Goal: Transaction & Acquisition: Purchase product/service

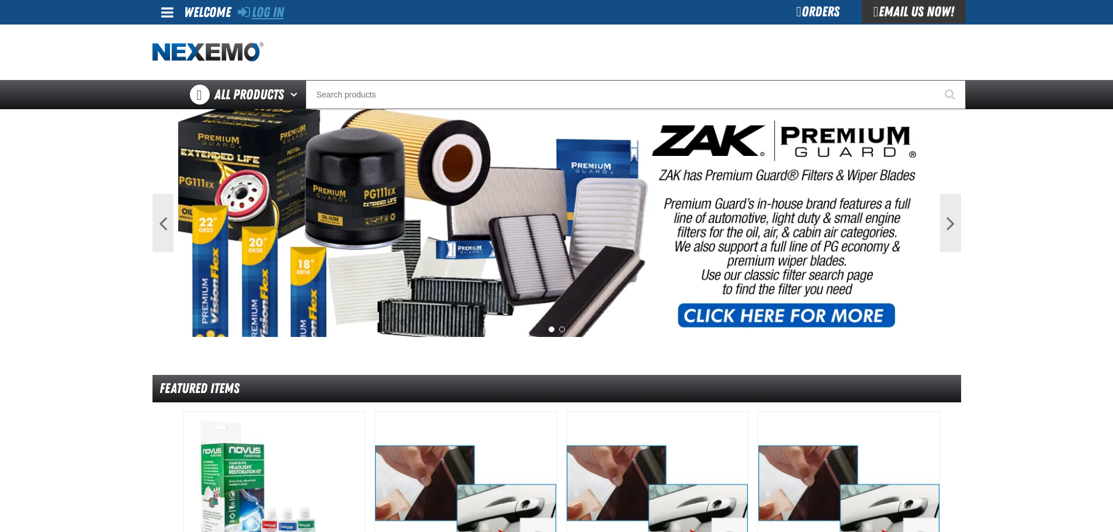
click at [270, 14] on link "Log In" at bounding box center [261, 12] width 46 height 16
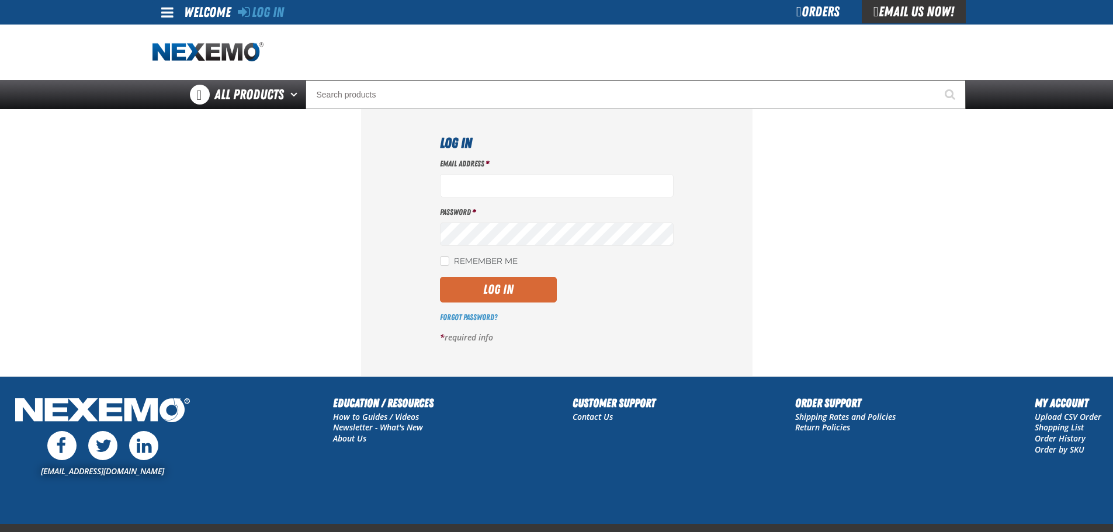
type input "mmylan@vtaig.com"
click at [498, 290] on button "Log In" at bounding box center [498, 290] width 117 height 26
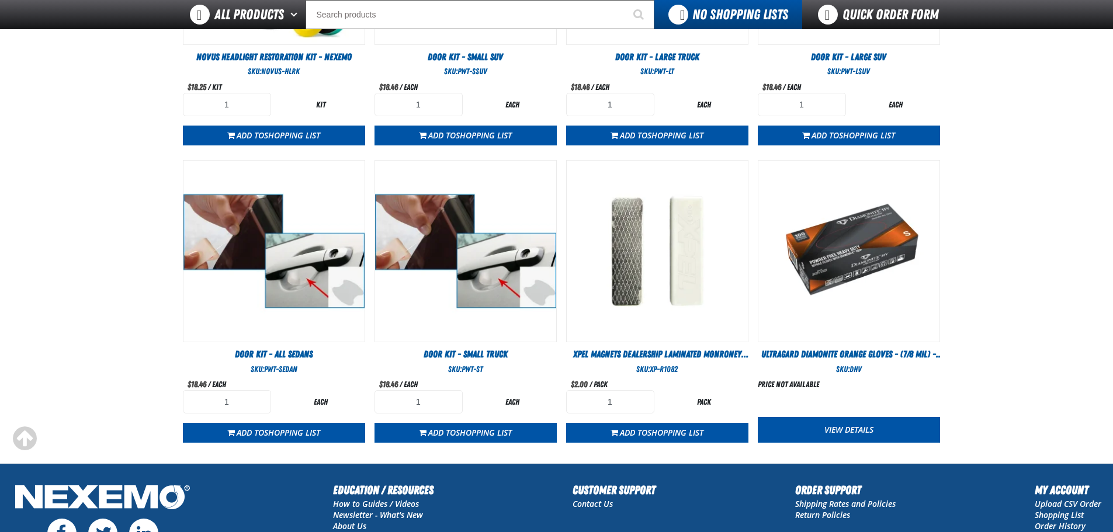
scroll to position [643, 0]
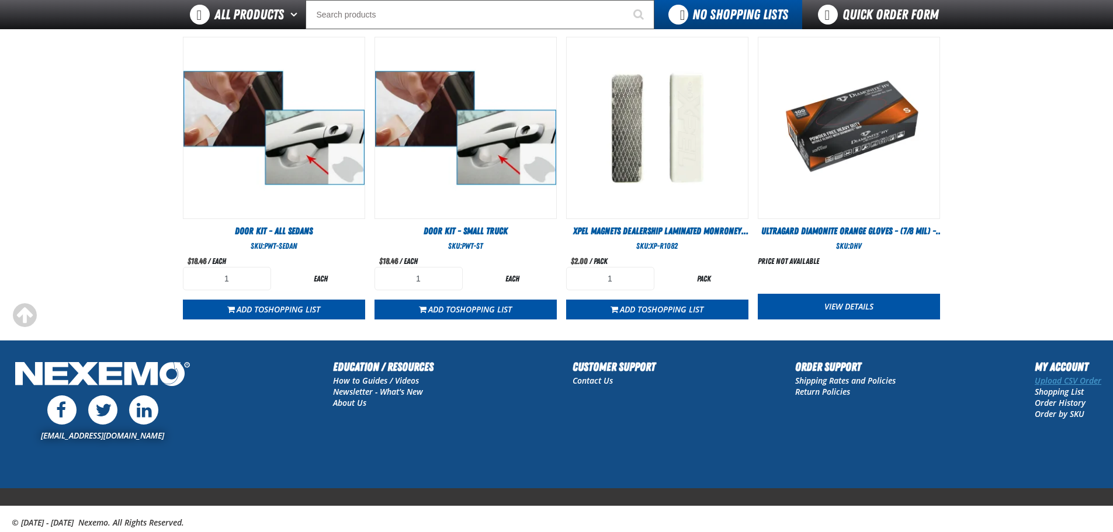
click at [1057, 383] on link "Upload CSV Order" at bounding box center [1068, 380] width 67 height 11
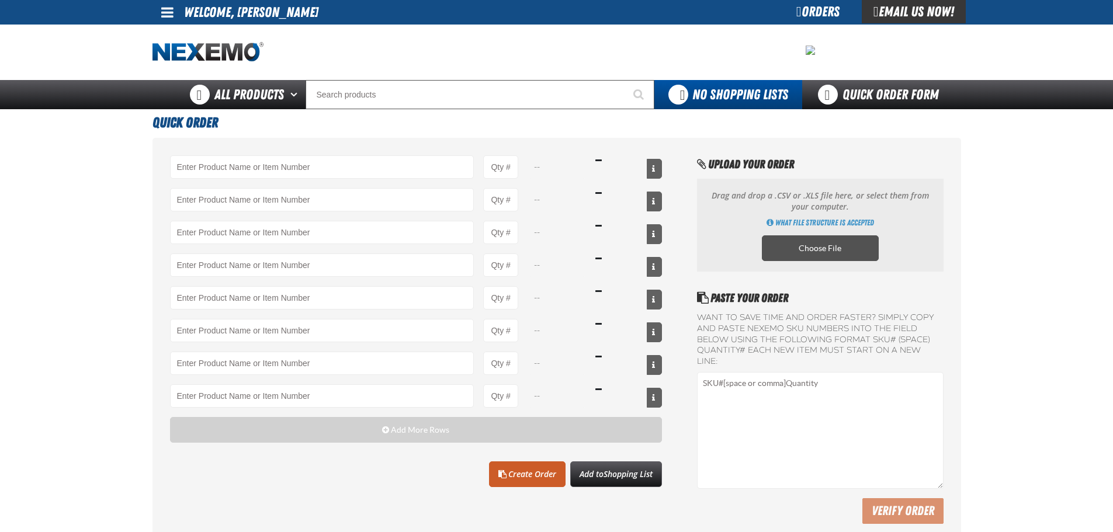
click at [829, 247] on label "Choose File" at bounding box center [820, 248] width 117 height 26
click at [0, 0] on input "Choose File" at bounding box center [0, 0] width 0 height 0
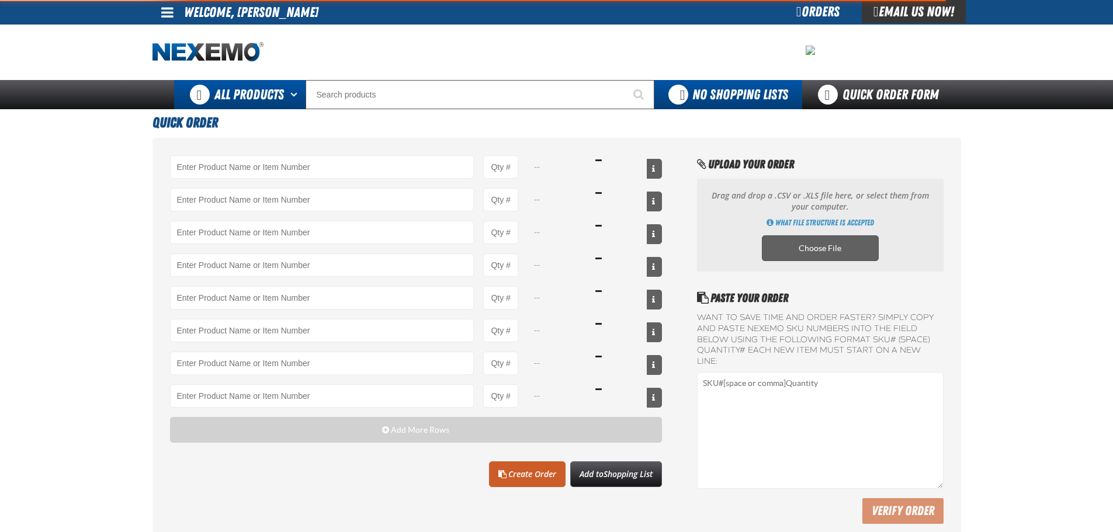
type input "A103 - Throttle Body and Intake Cleaner - ZAK Products"
type input "24"
type input "ATK404 - Automatic Transmission Service Kit - ZAK Products"
type input "48"
type input "B304 - Battery Service Kit - Cleaner & Protector with Anti-Corrosion Pads - ZAK…"
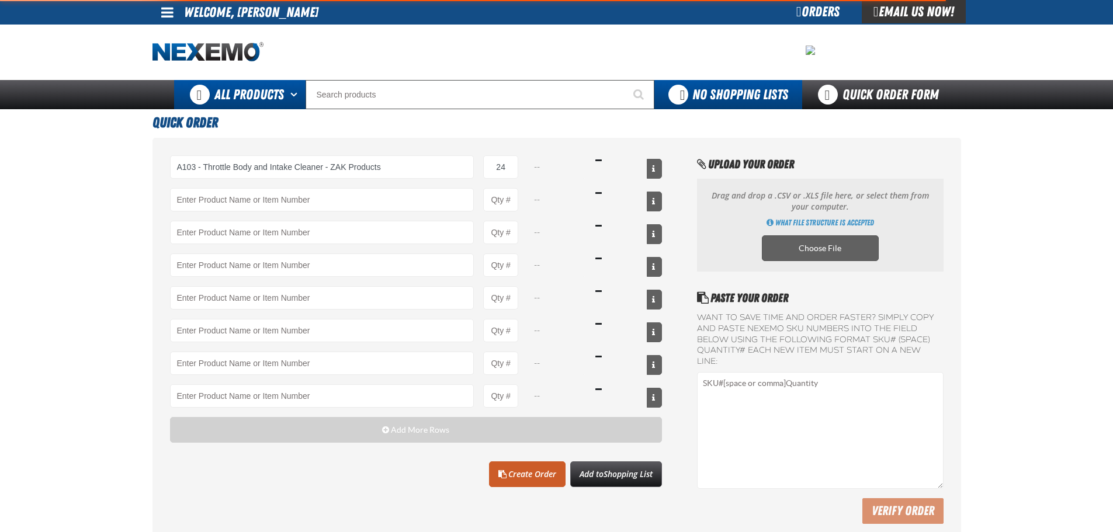
type input "24"
type input "BK200C - DOT 4 Brake Fluid Cleaner Kit - ZAK Products"
type input "24"
type input "C500 - Synthetic Engine Oil Booster - ZAK Products"
type input "96"
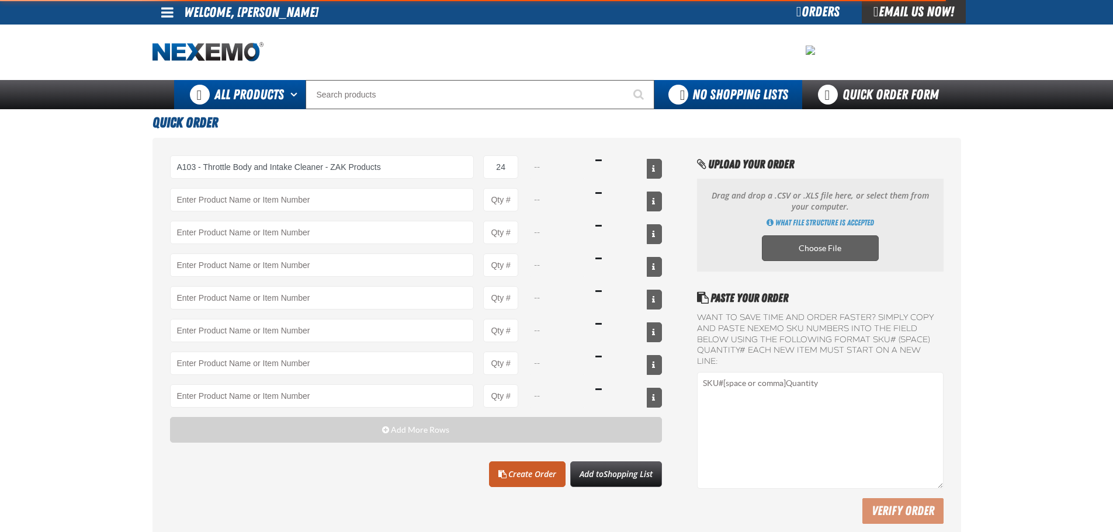
type input "DF301 - Diesel Synthetic Engine Oil Conditioner - ZAK Products"
type input "24"
type input "DF801 - DIESEL 8-in-1 TOTAL CLEAN - ZAK Products"
type input "24"
type input "DS100 - Differential Supplement - ZAK Products"
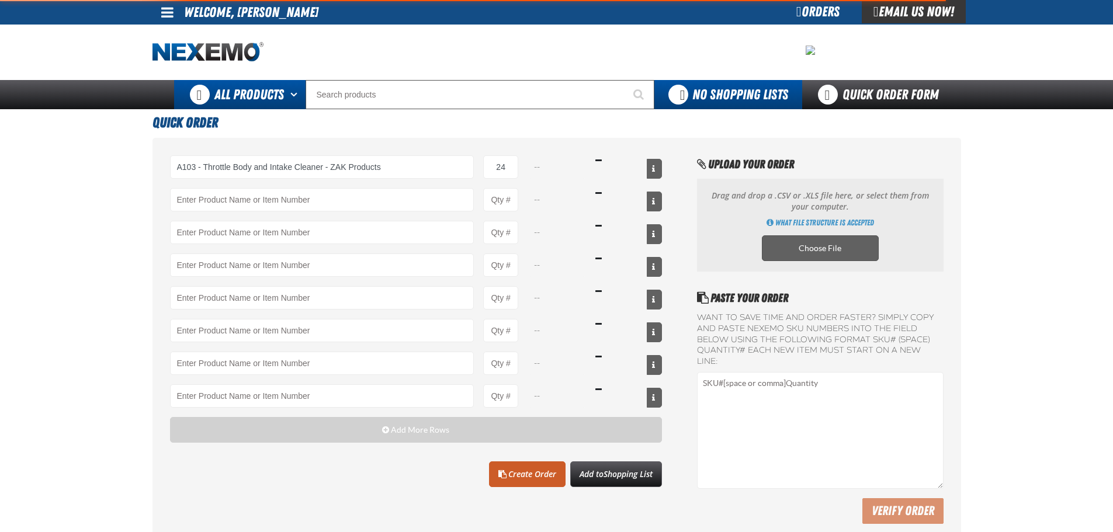
type input "24"
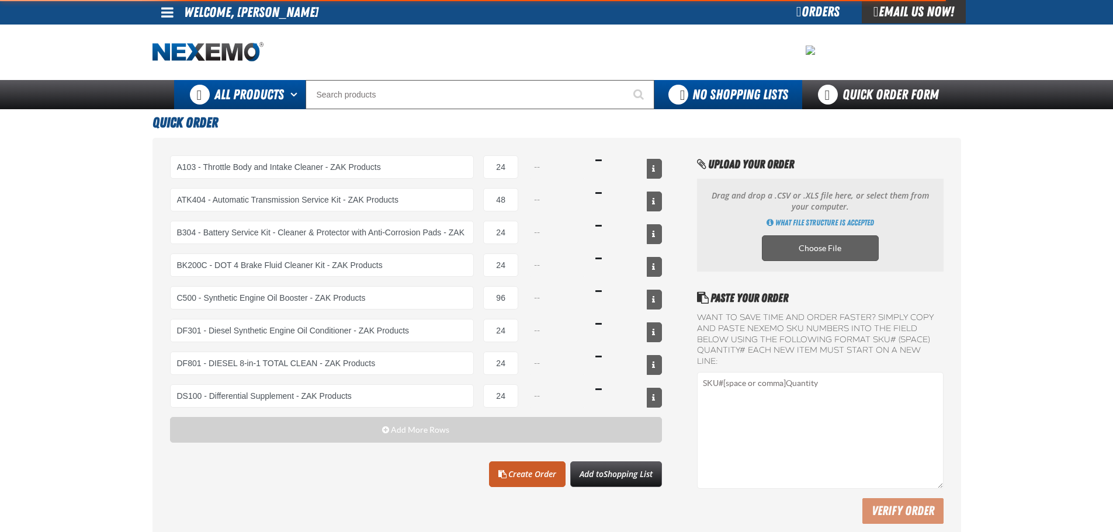
select select "can"
select select "kit"
select select "bottle"
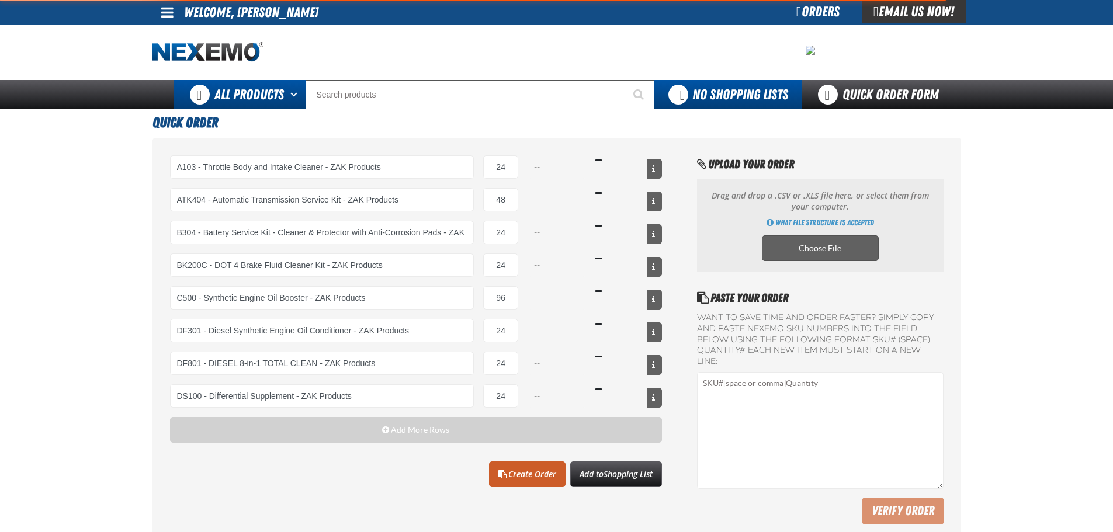
select select "bottle"
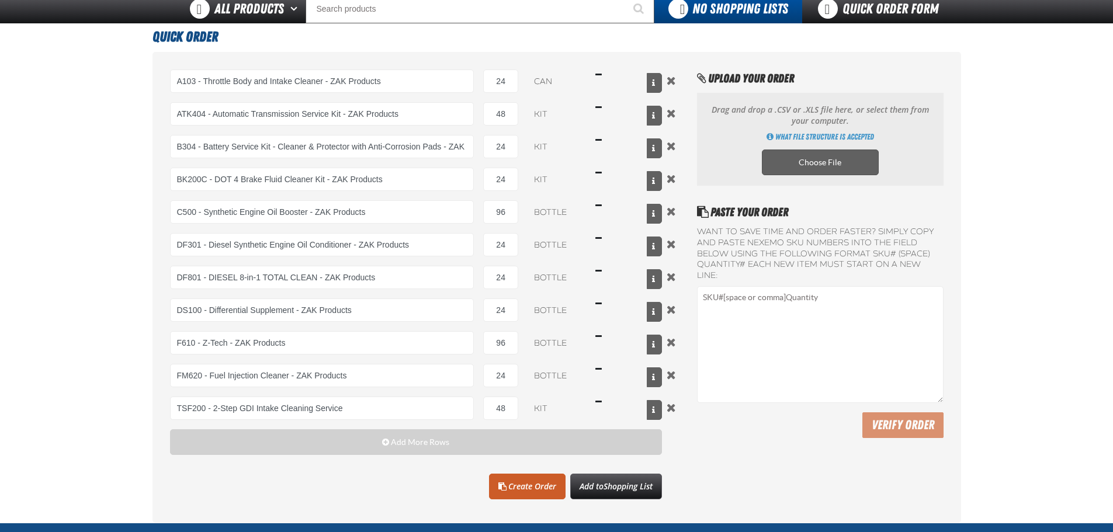
scroll to position [234, 0]
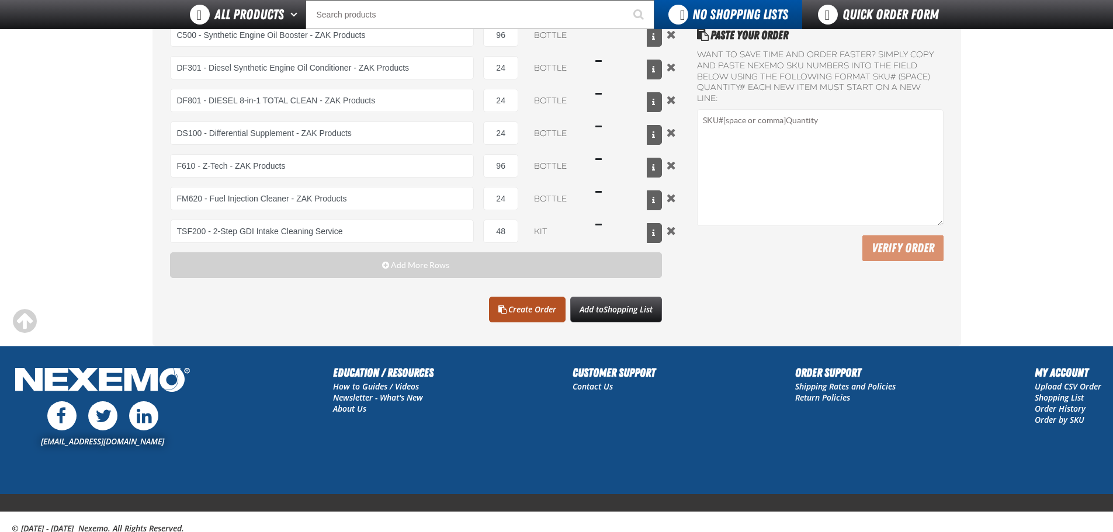
click at [517, 306] on link "Create Order" at bounding box center [527, 310] width 77 height 26
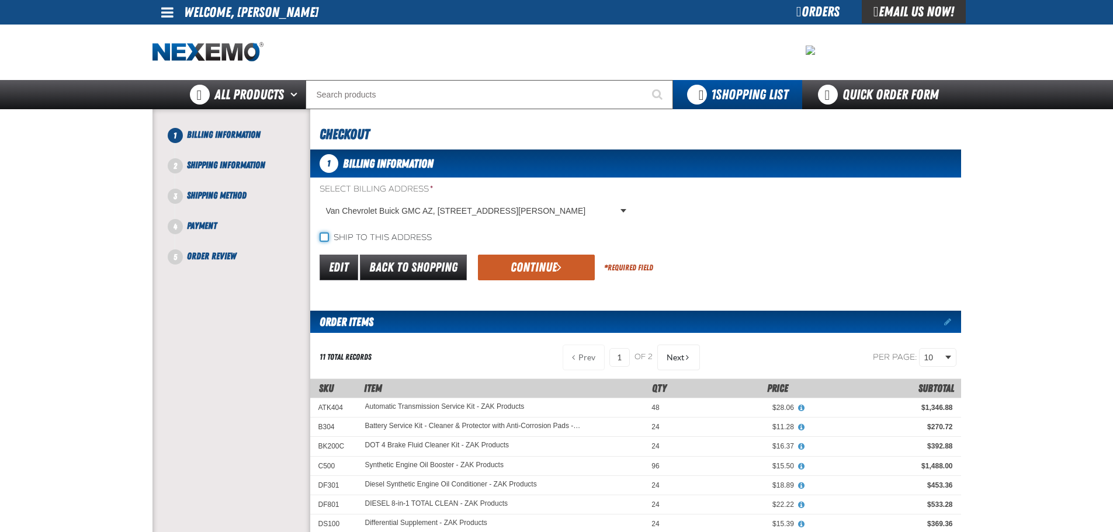
click at [324, 234] on input "Ship to this address" at bounding box center [324, 237] width 9 height 9
checkbox input "true"
click at [548, 270] on button "Continue" at bounding box center [536, 268] width 117 height 26
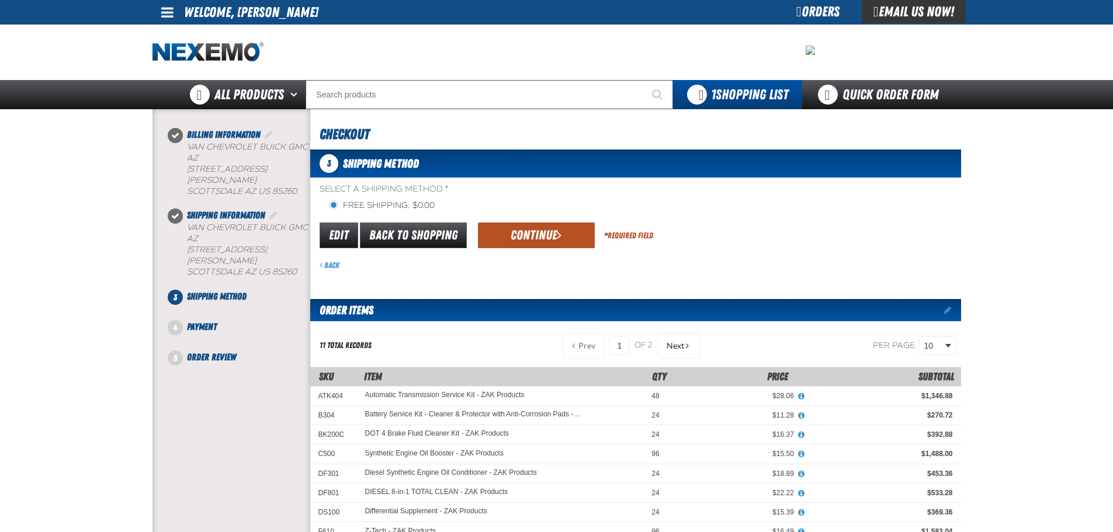
click at [528, 233] on button "Continue" at bounding box center [536, 236] width 117 height 26
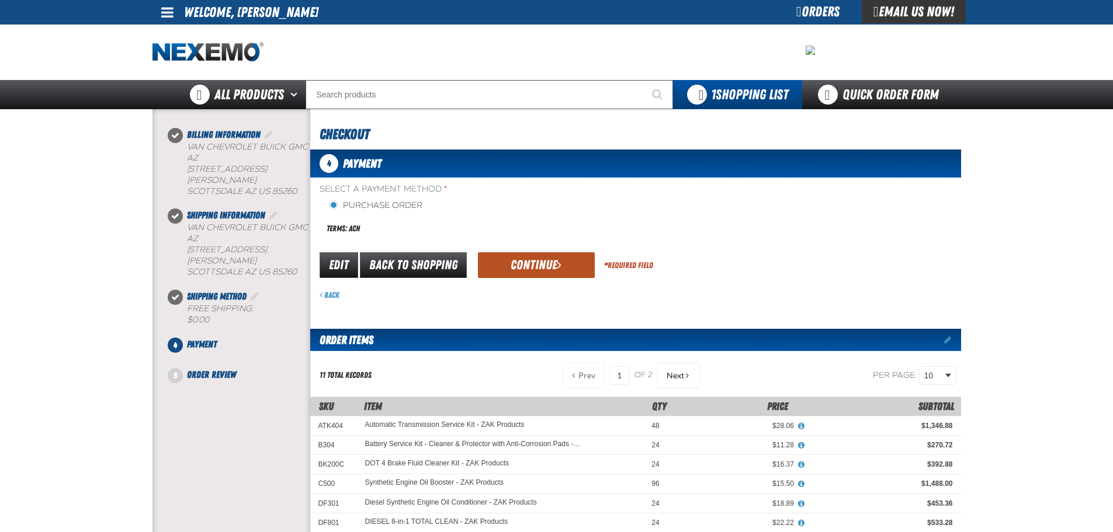
click at [535, 262] on button "Continue" at bounding box center [536, 265] width 117 height 26
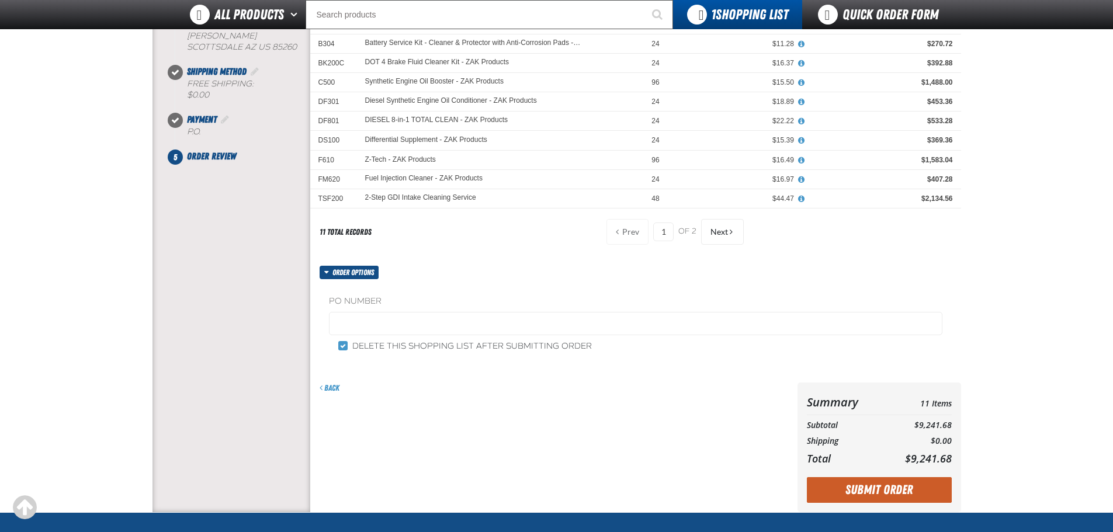
scroll to position [351, 0]
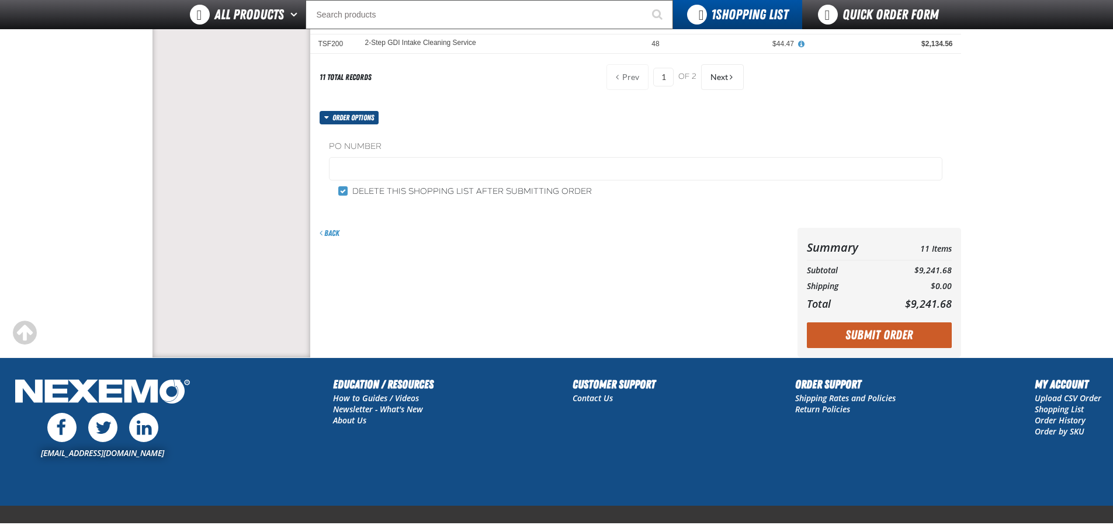
click at [373, 147] on label "PO Number" at bounding box center [636, 146] width 614 height 11
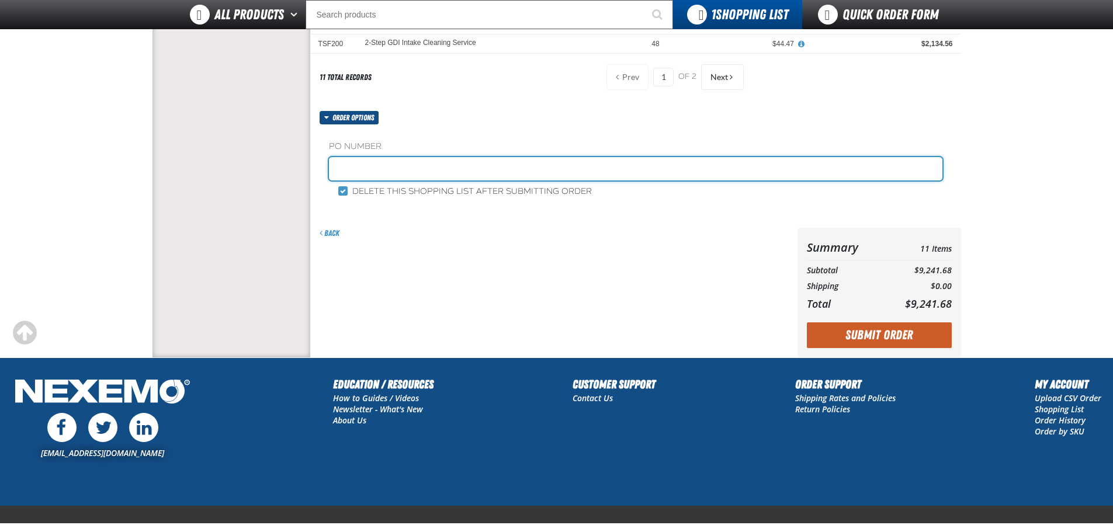
click at [373, 168] on input "text" at bounding box center [636, 168] width 614 height 23
type input "ZAK279"
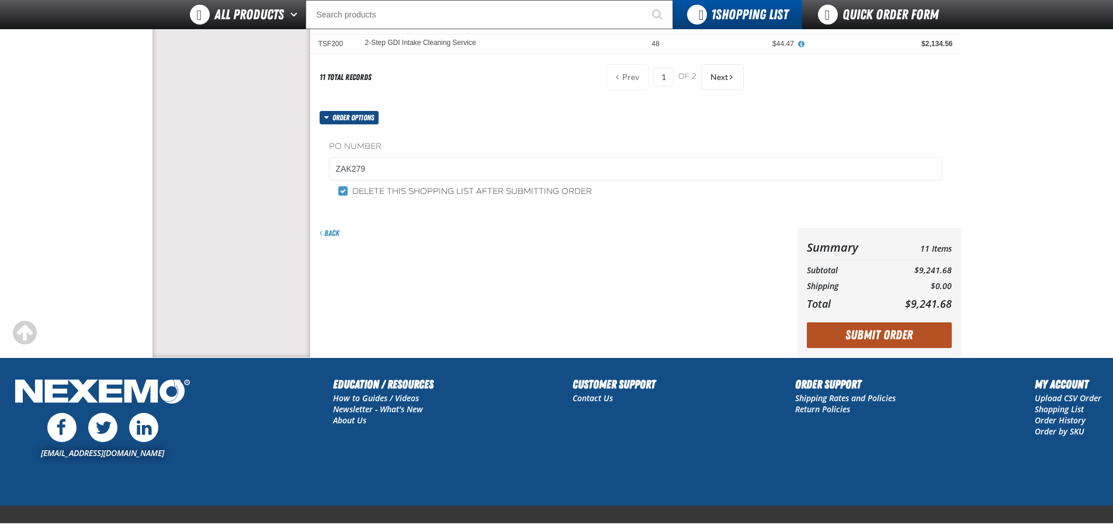
click at [878, 335] on button "Submit Order" at bounding box center [879, 336] width 145 height 26
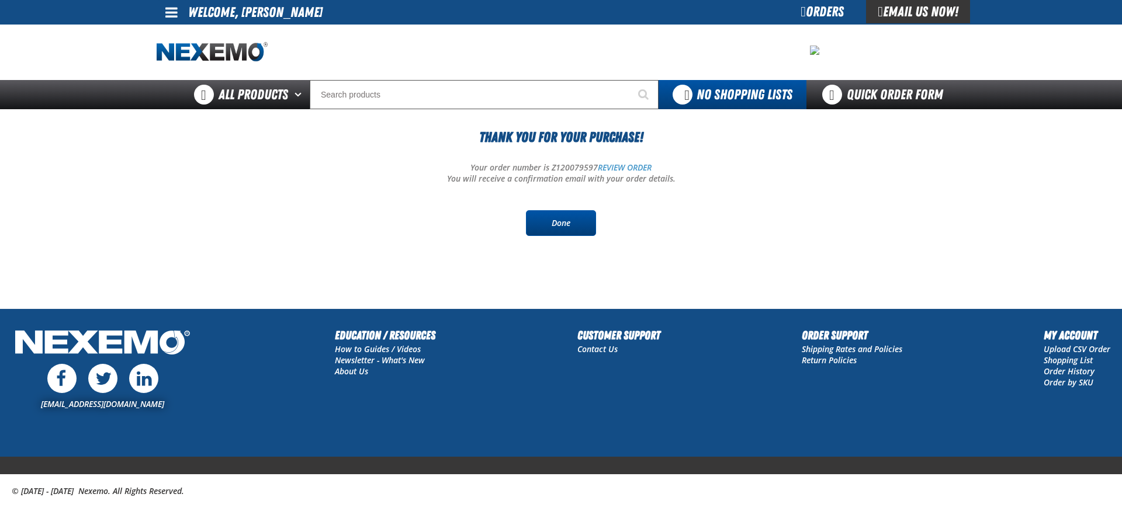
click at [568, 227] on link "Done" at bounding box center [561, 223] width 70 height 26
